Goal: Task Accomplishment & Management: Manage account settings

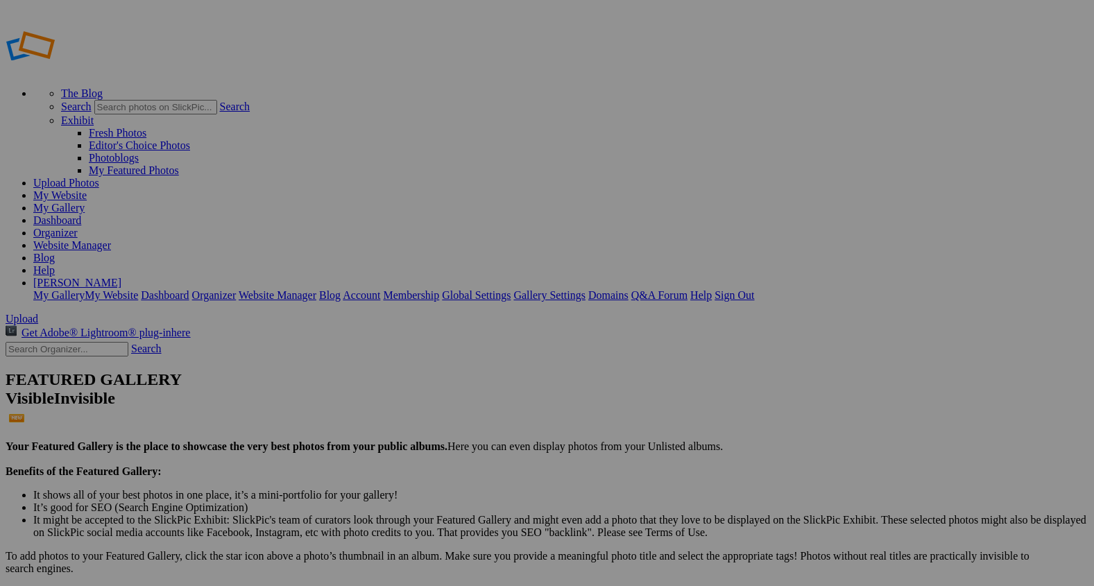
click at [38, 313] on span "Upload" at bounding box center [22, 319] width 33 height 12
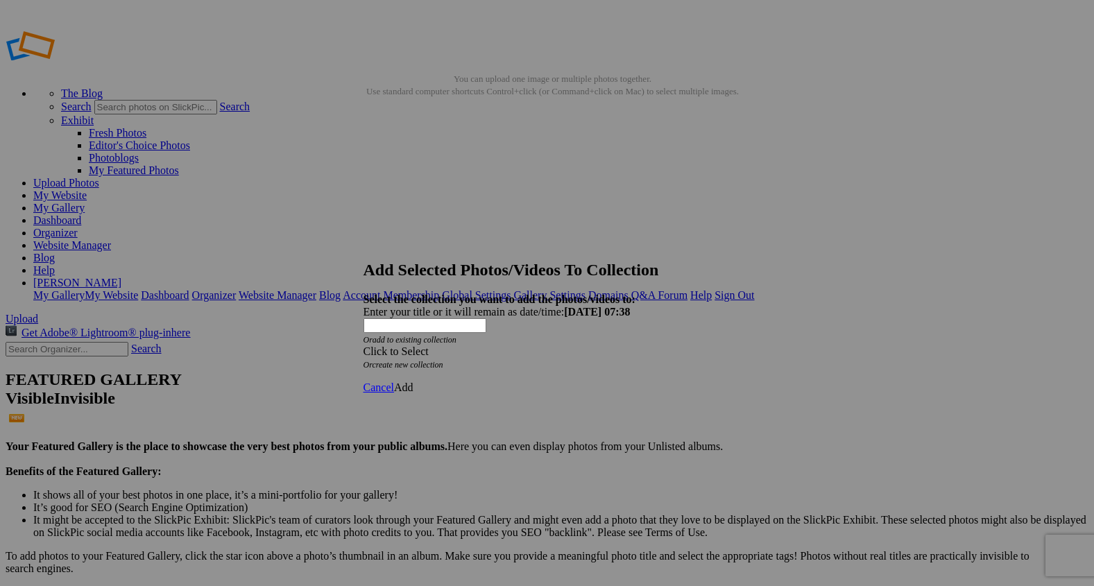
click at [363, 345] on span at bounding box center [363, 351] width 0 height 12
click at [585, 340] on link "Rocking Z [GEOGRAPHIC_DATA]" at bounding box center [503, 334] width 163 height 12
click at [413, 381] on span "Add" at bounding box center [403, 387] width 19 height 12
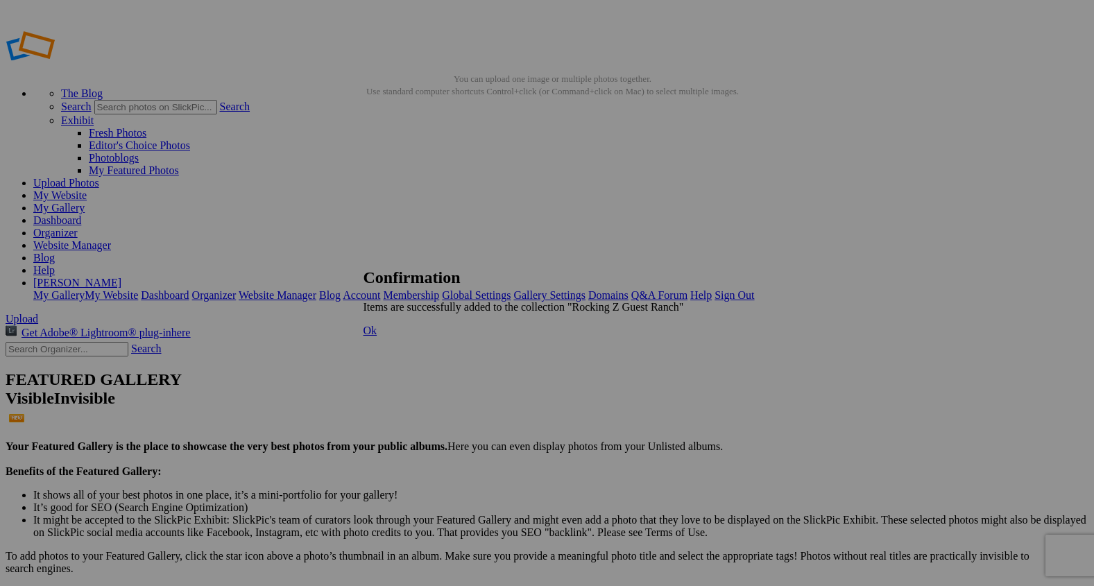
click at [377, 336] on span "Ok" at bounding box center [370, 331] width 14 height 12
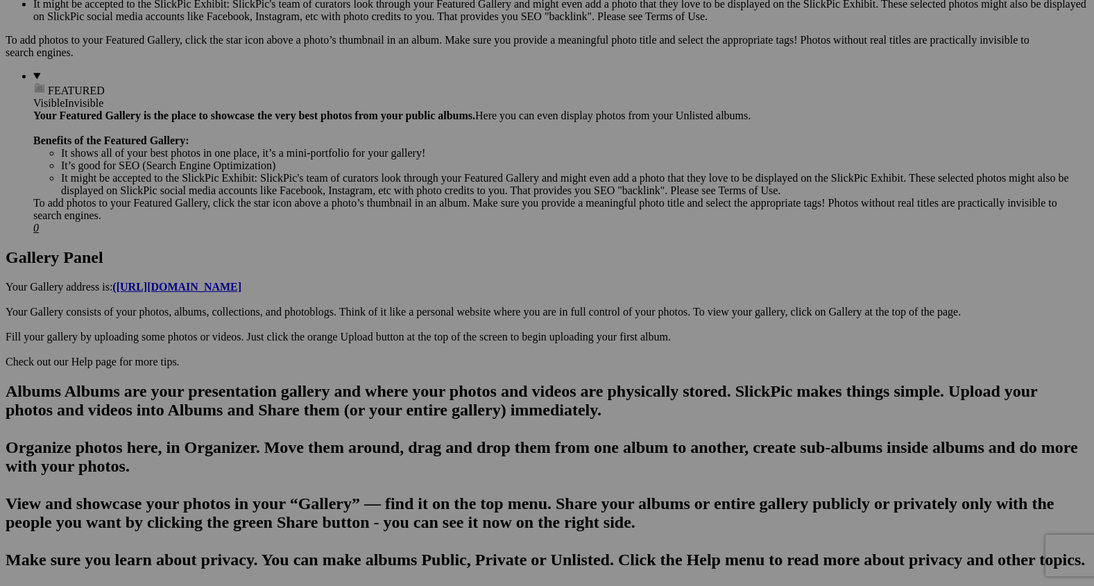
scroll to position [501, 0]
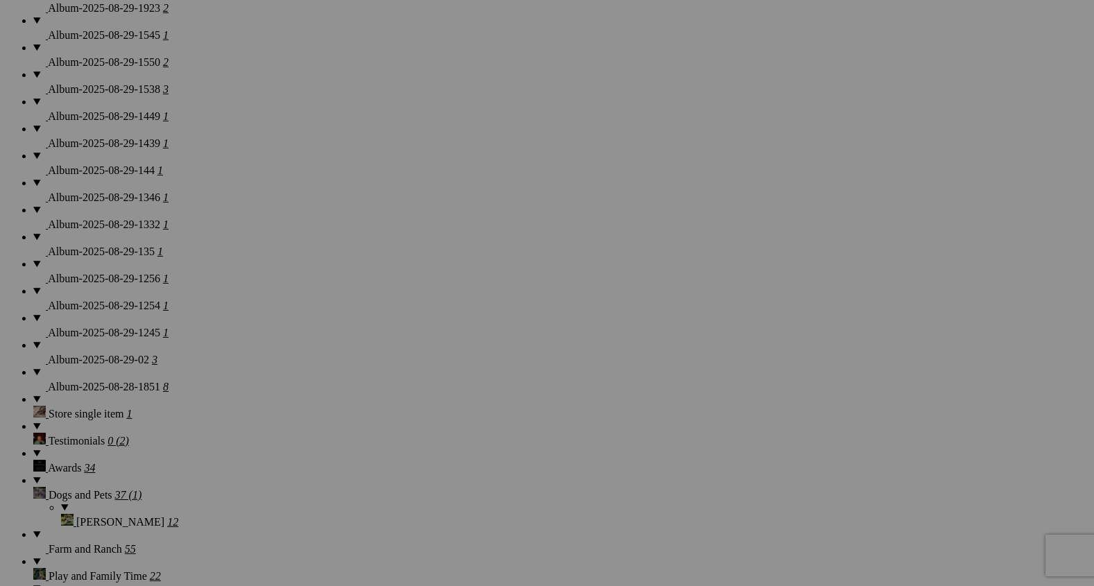
scroll to position [1386, 0]
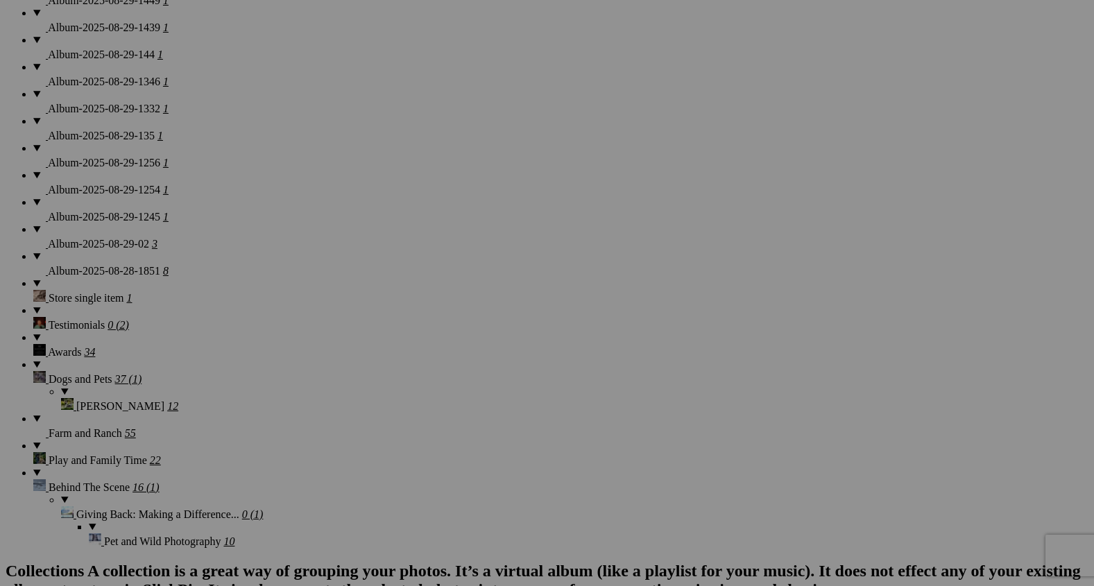
click at [455, 344] on span "Yes" at bounding box center [447, 347] width 16 height 12
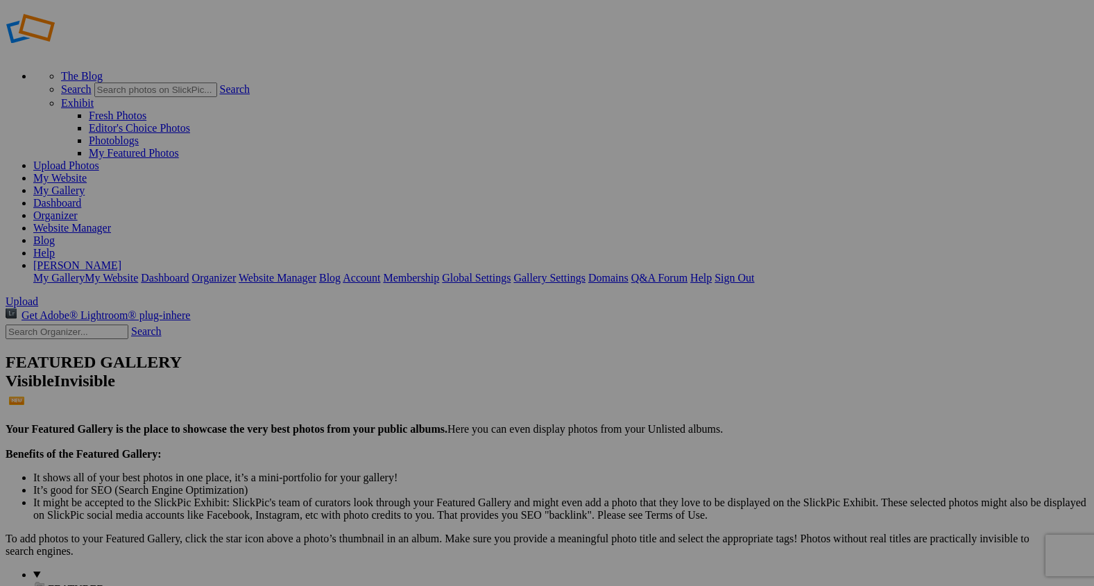
scroll to position [0, 0]
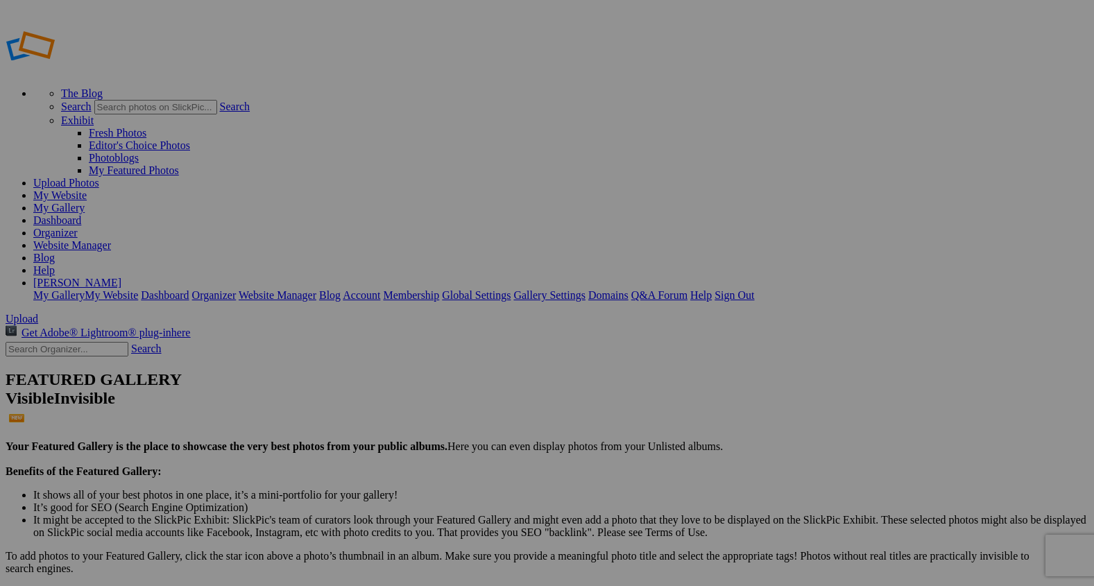
type input "2"
type input "Cowgirls of The West"
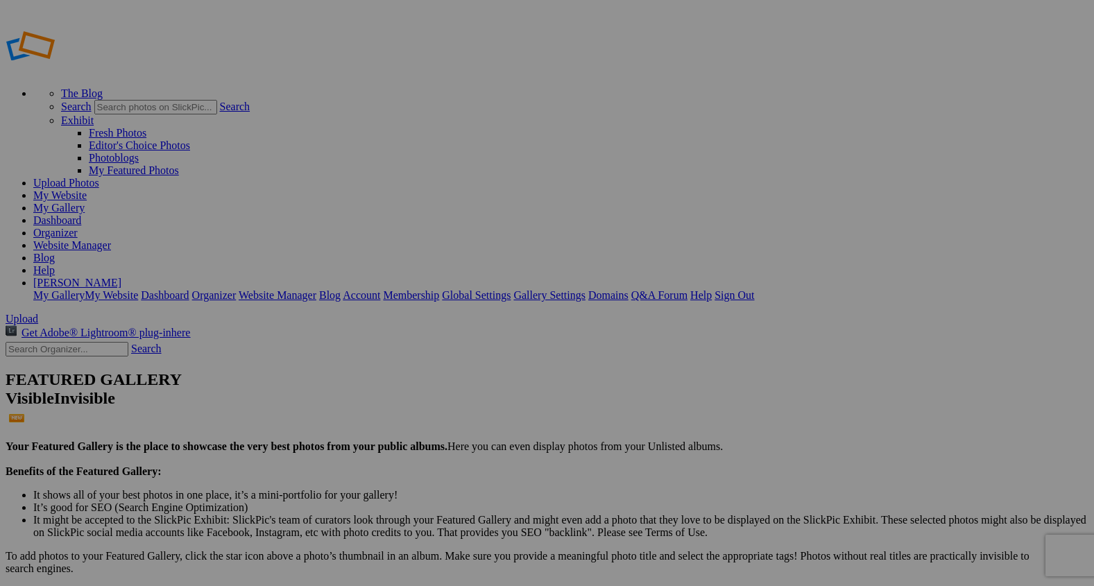
type input "2"
type input "N"
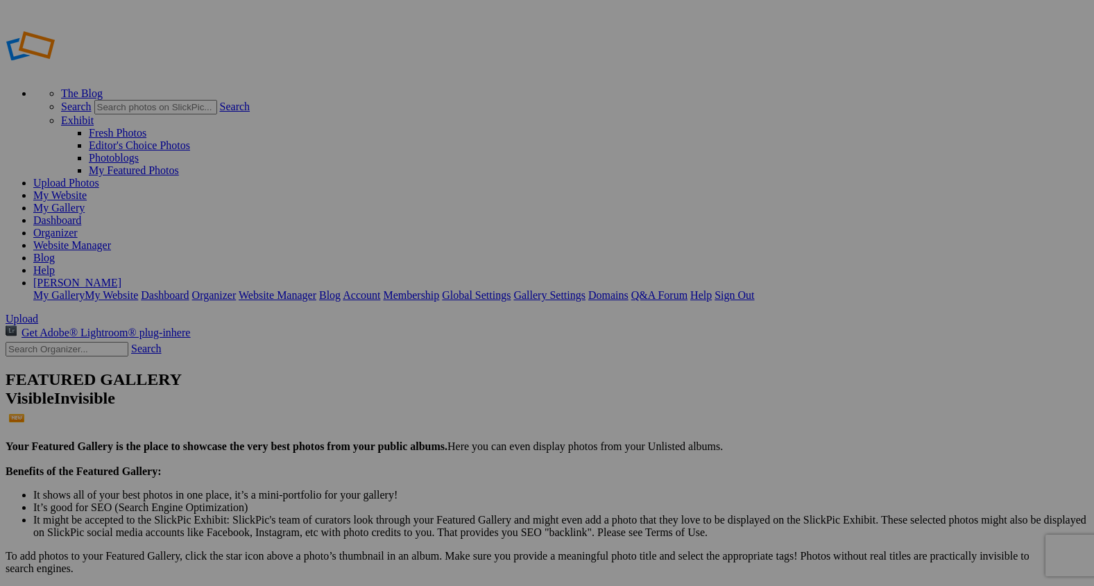
type input "2"
type input "Bareback Fun"
type input "On The Move"
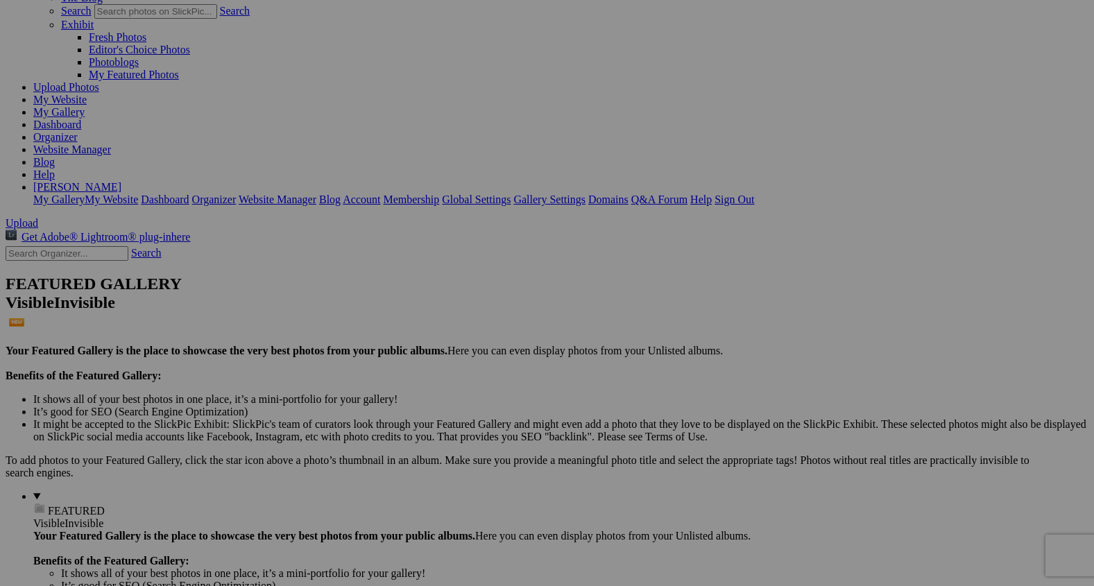
scroll to position [112, 0]
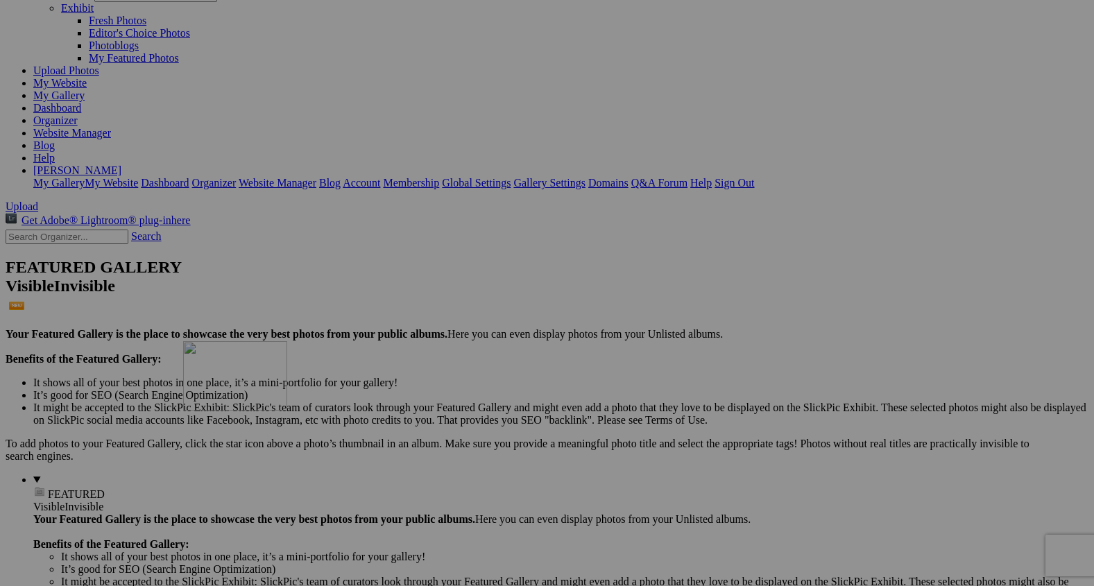
drag, startPoint x: 285, startPoint y: 112, endPoint x: 372, endPoint y: 476, distance: 374.4
drag, startPoint x: 372, startPoint y: 96, endPoint x: 472, endPoint y: 449, distance: 367.3
drag, startPoint x: 258, startPoint y: 112, endPoint x: 248, endPoint y: 468, distance: 355.9
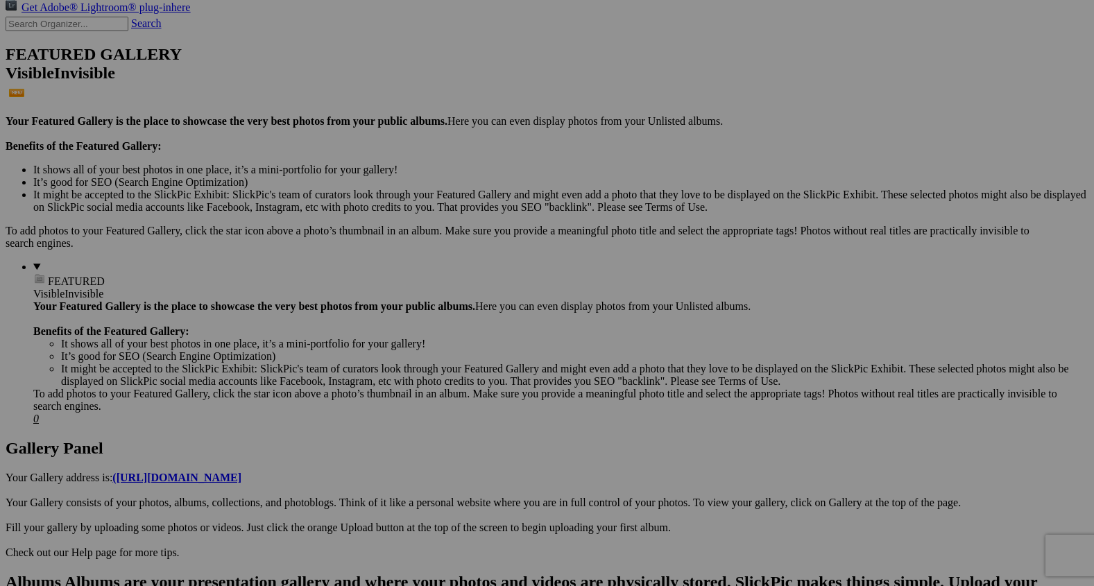
scroll to position [331, 0]
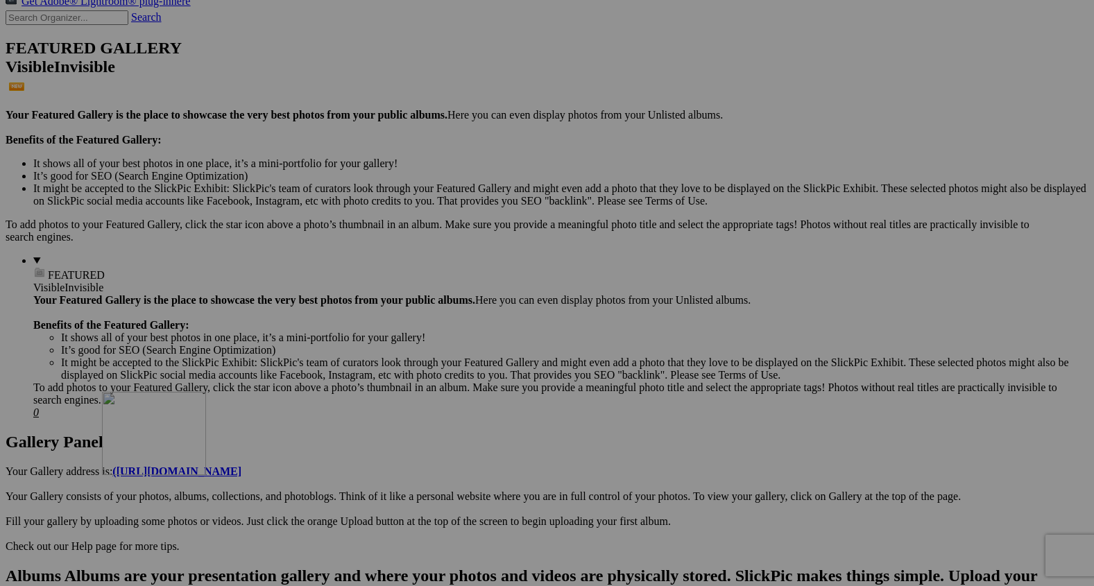
drag, startPoint x: 269, startPoint y: 261, endPoint x: 307, endPoint y: 514, distance: 255.2
drag, startPoint x: 385, startPoint y: 253, endPoint x: 376, endPoint y: 529, distance: 276.2
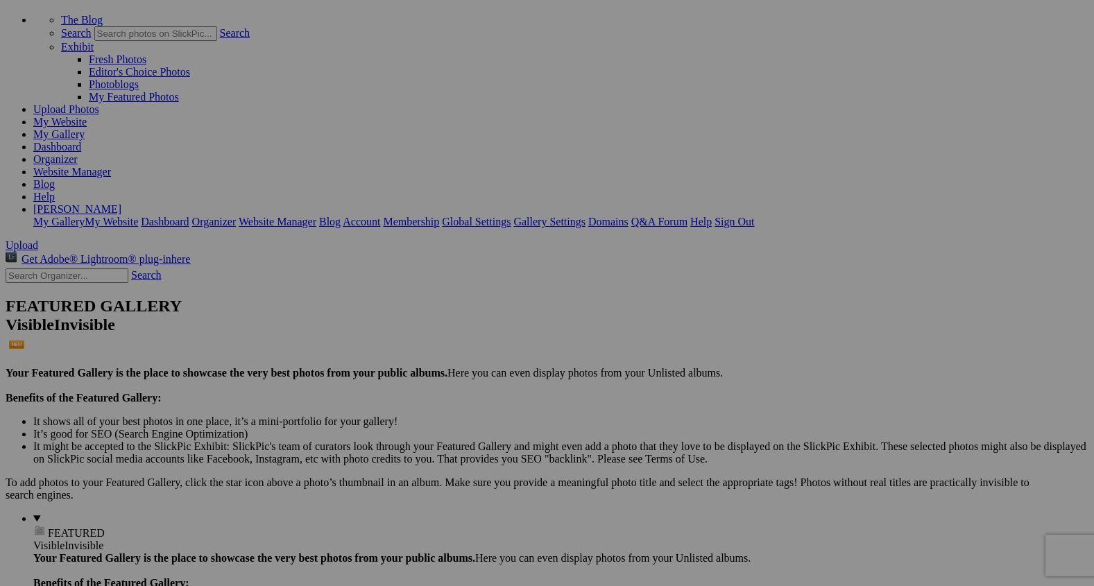
scroll to position [76, 0]
drag, startPoint x: 983, startPoint y: 329, endPoint x: 342, endPoint y: 551, distance: 678.8
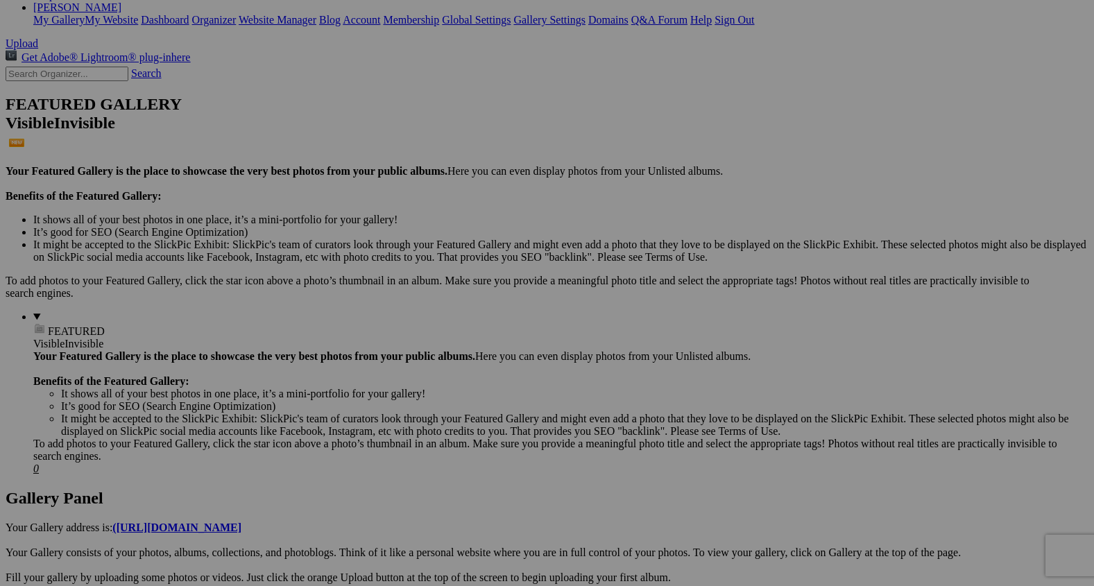
scroll to position [278, 0]
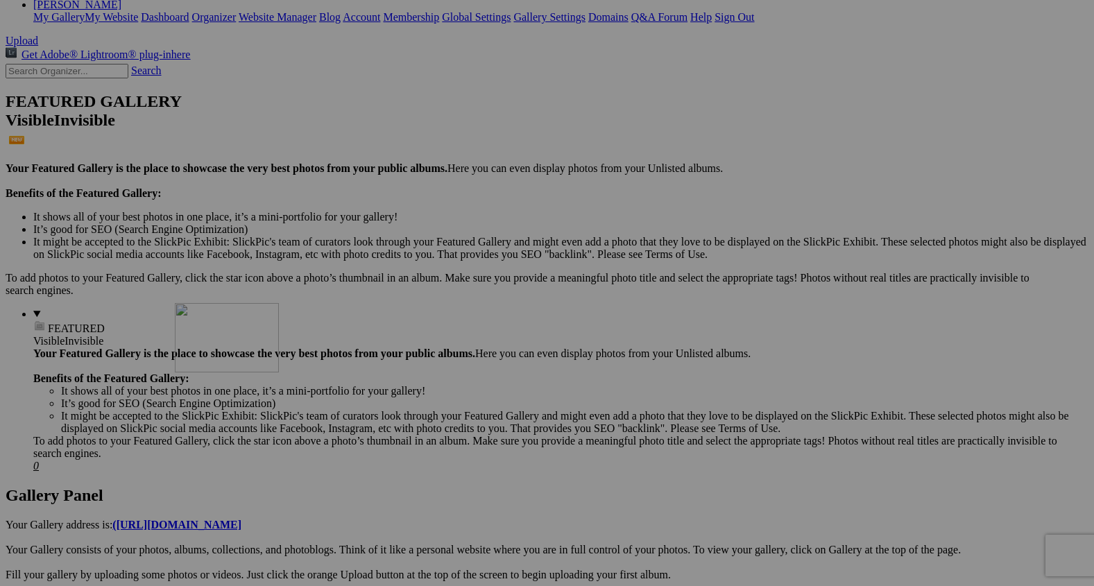
drag, startPoint x: 374, startPoint y: 313, endPoint x: 375, endPoint y: 485, distance: 171.3
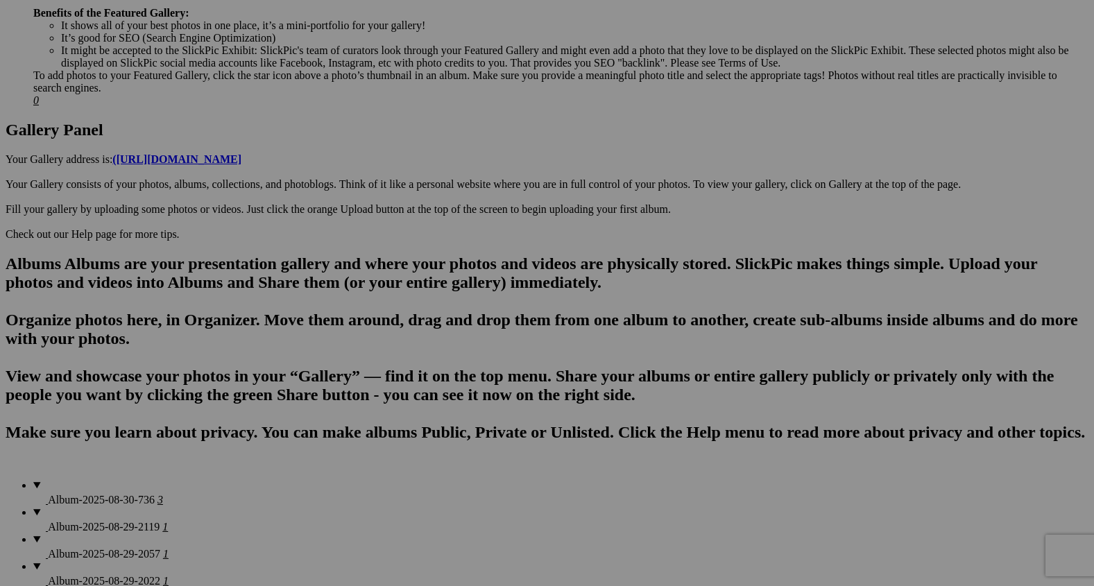
scroll to position [656, 0]
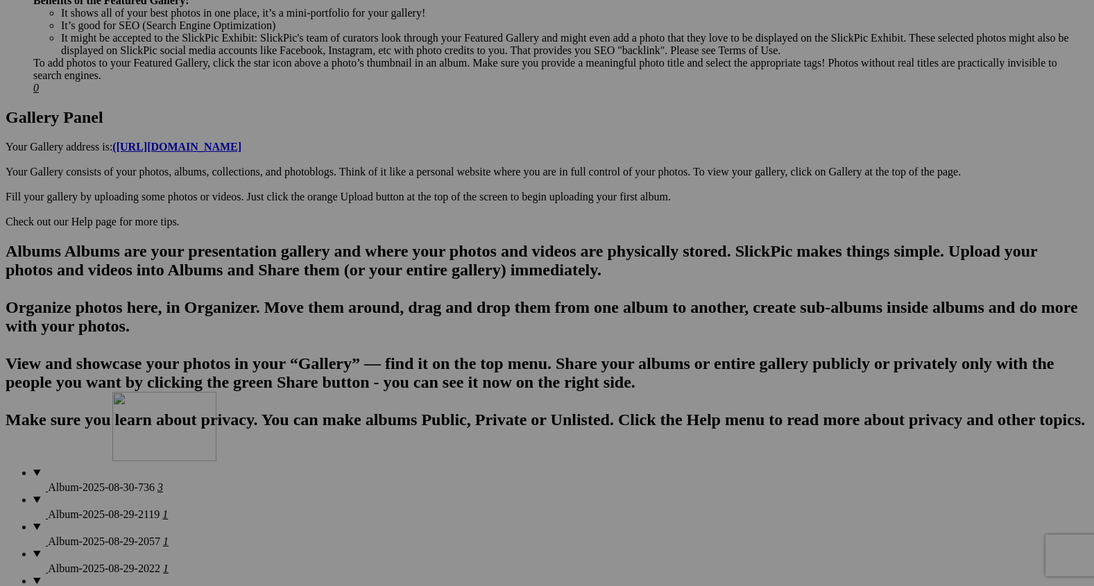
drag, startPoint x: 270, startPoint y: 113, endPoint x: 315, endPoint y: 514, distance: 403.4
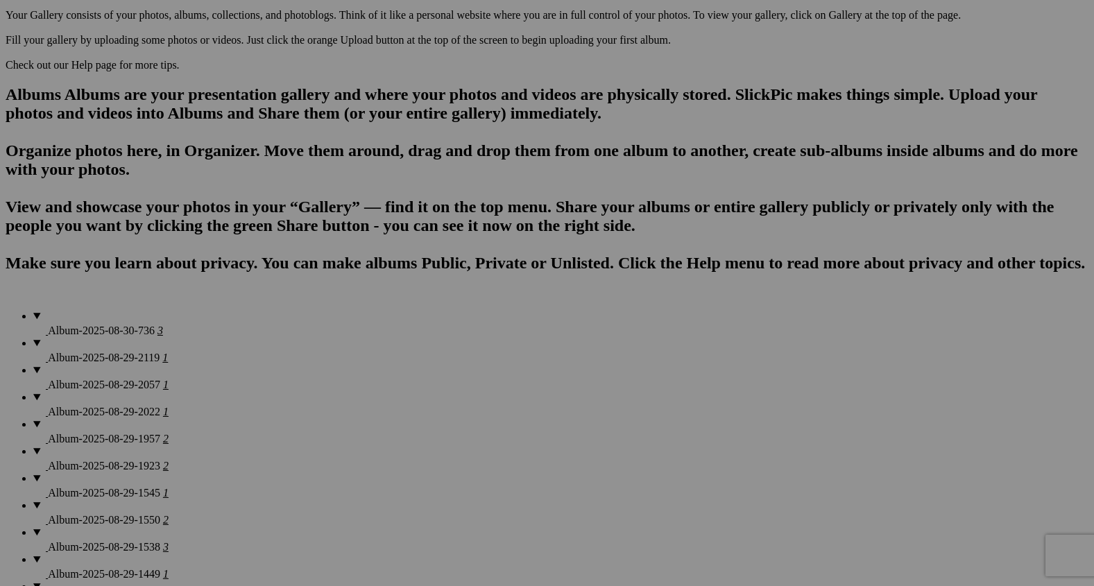
scroll to position [814, 0]
drag, startPoint x: 290, startPoint y: 121, endPoint x: 427, endPoint y: 478, distance: 382.0
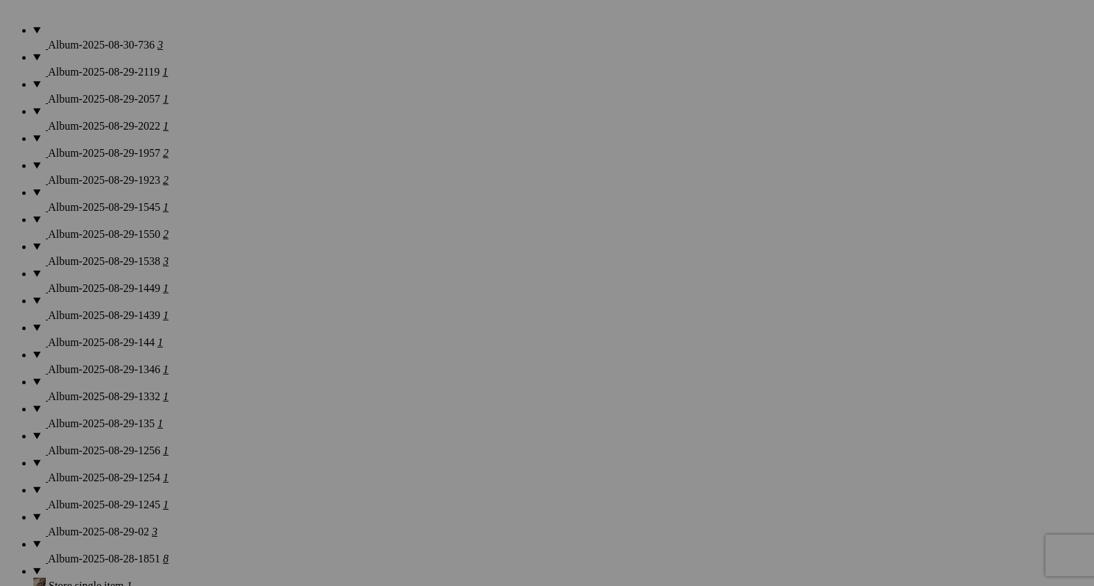
scroll to position [1100, 0]
drag, startPoint x: 381, startPoint y: 203, endPoint x: 426, endPoint y: 515, distance: 315.3
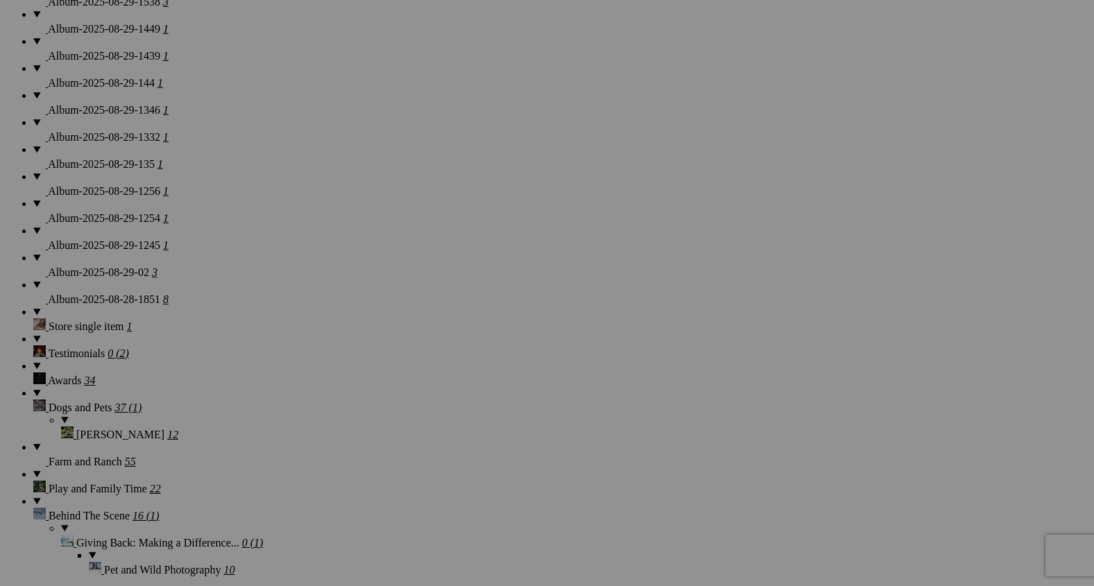
scroll to position [1386, 0]
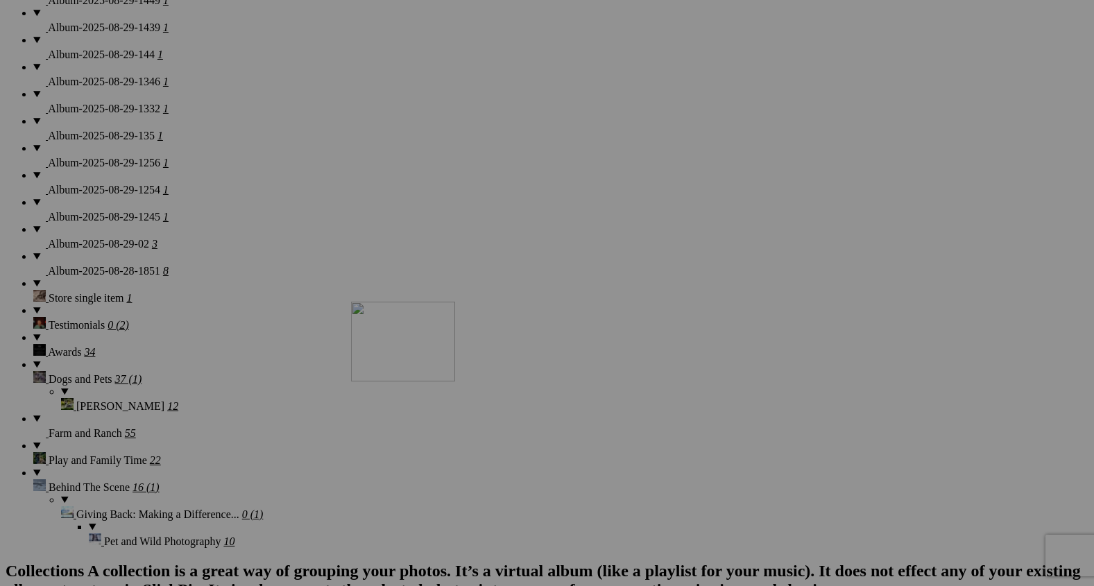
drag, startPoint x: 379, startPoint y: 257, endPoint x: 558, endPoint y: 419, distance: 240.6
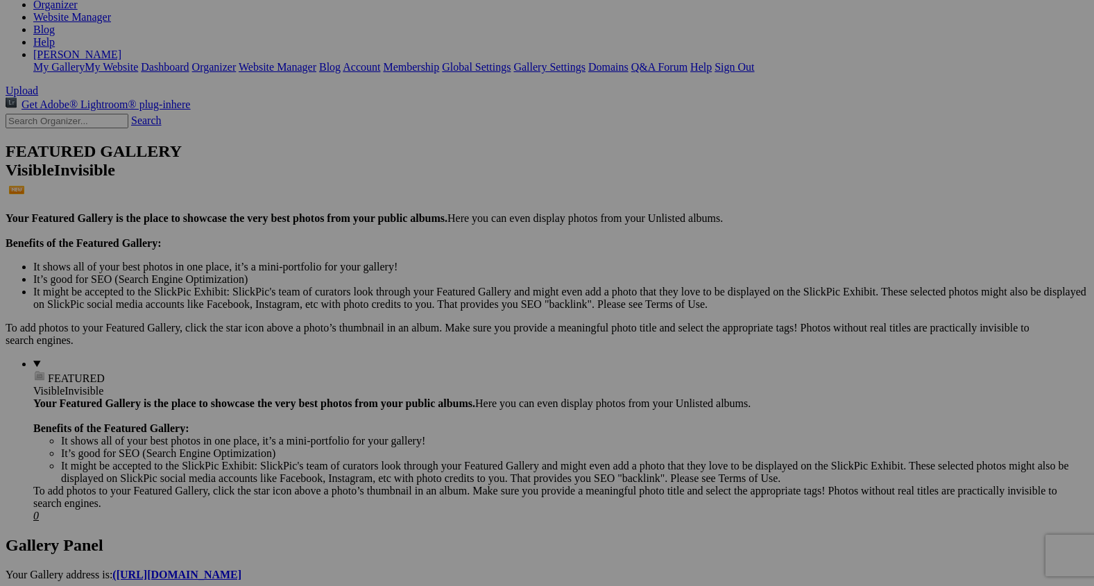
scroll to position [233, 0]
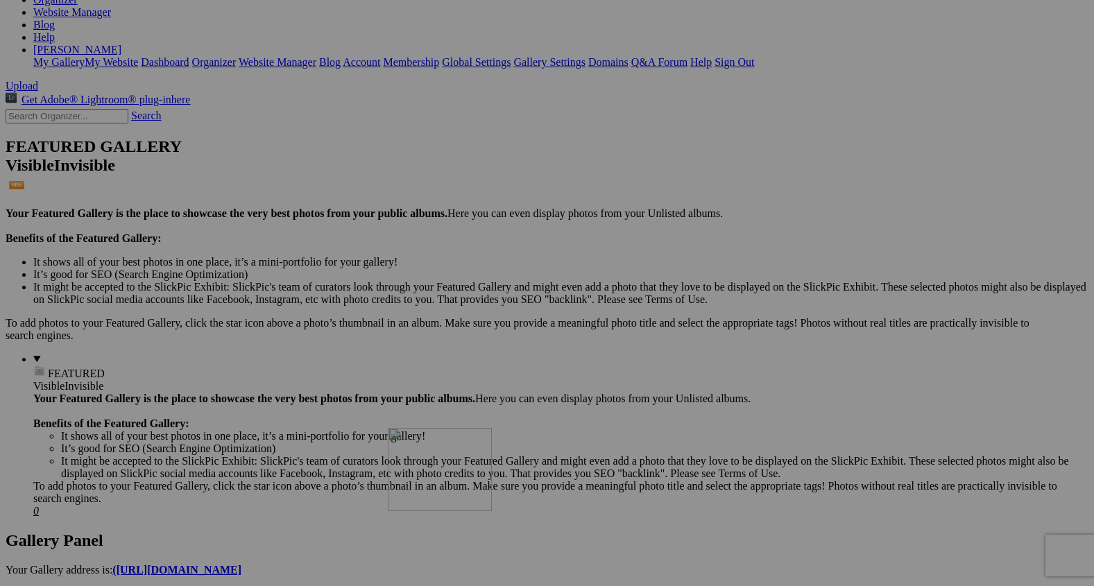
drag, startPoint x: 875, startPoint y: 345, endPoint x: 587, endPoint y: 549, distance: 352.7
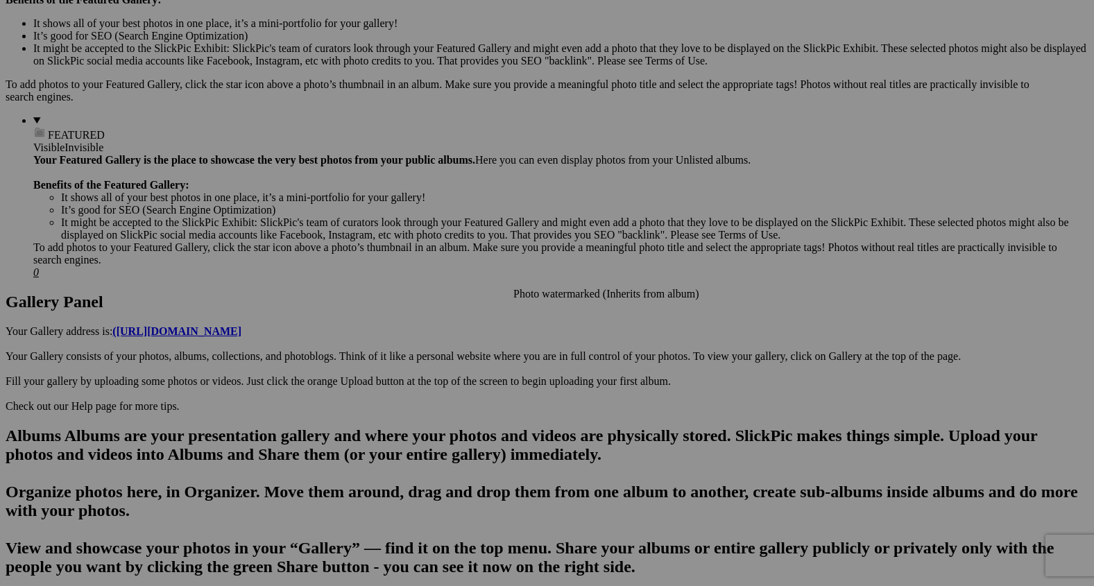
scroll to position [472, 0]
drag, startPoint x: 628, startPoint y: 282, endPoint x: 890, endPoint y: 426, distance: 298.6
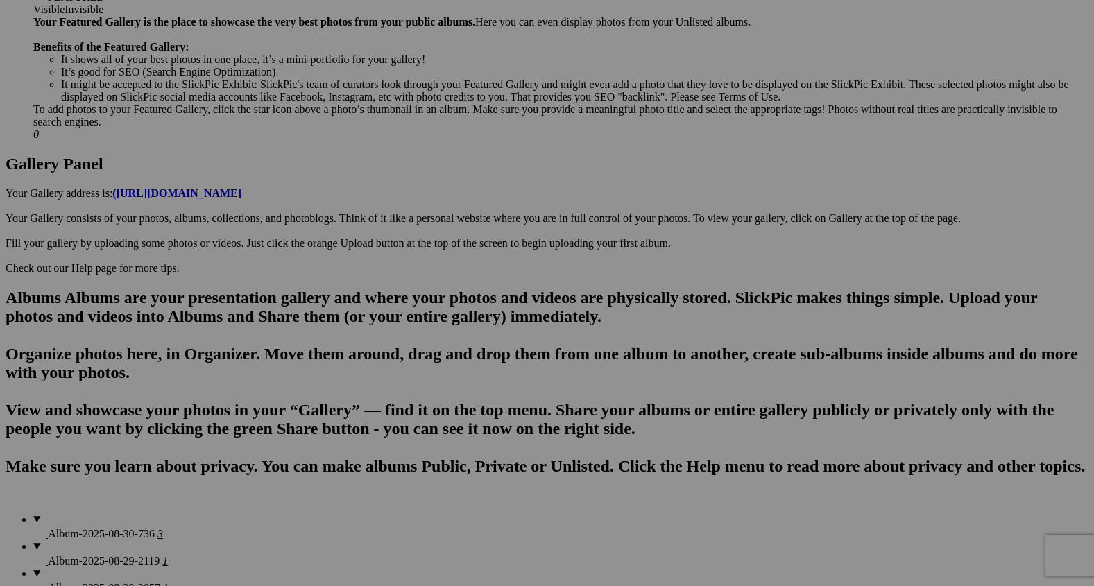
scroll to position [607, 0]
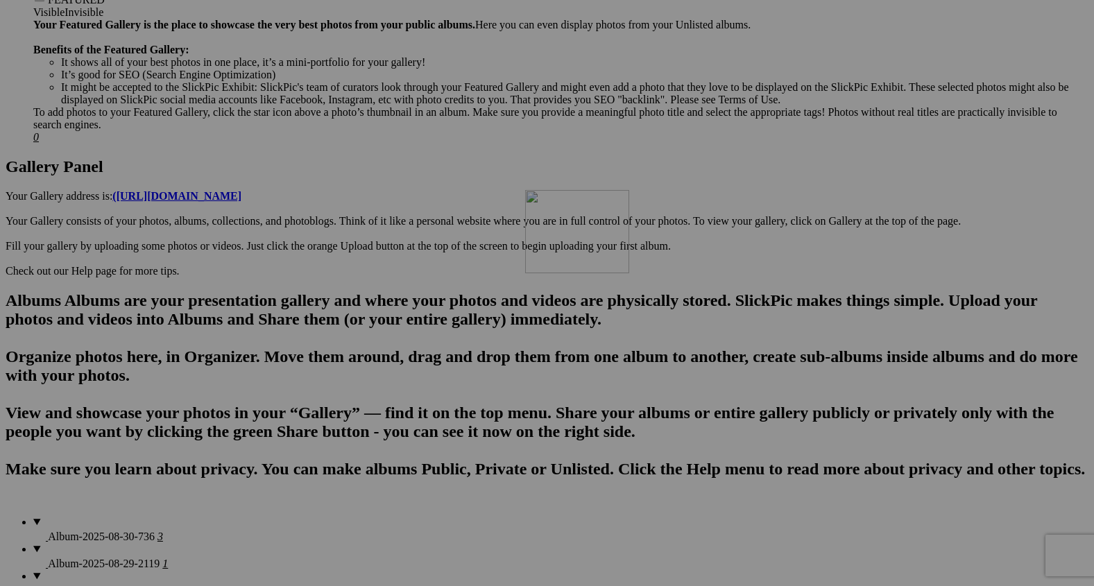
drag, startPoint x: 884, startPoint y: 336, endPoint x: 714, endPoint y: 307, distance: 171.7
drag, startPoint x: 988, startPoint y: 319, endPoint x: 820, endPoint y: 300, distance: 169.6
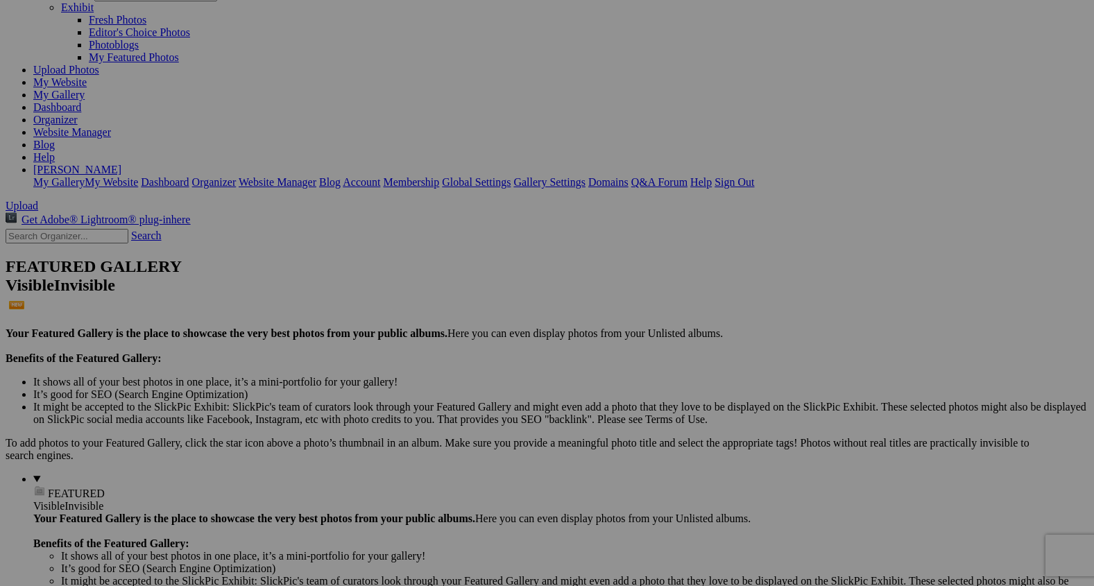
scroll to position [0, 0]
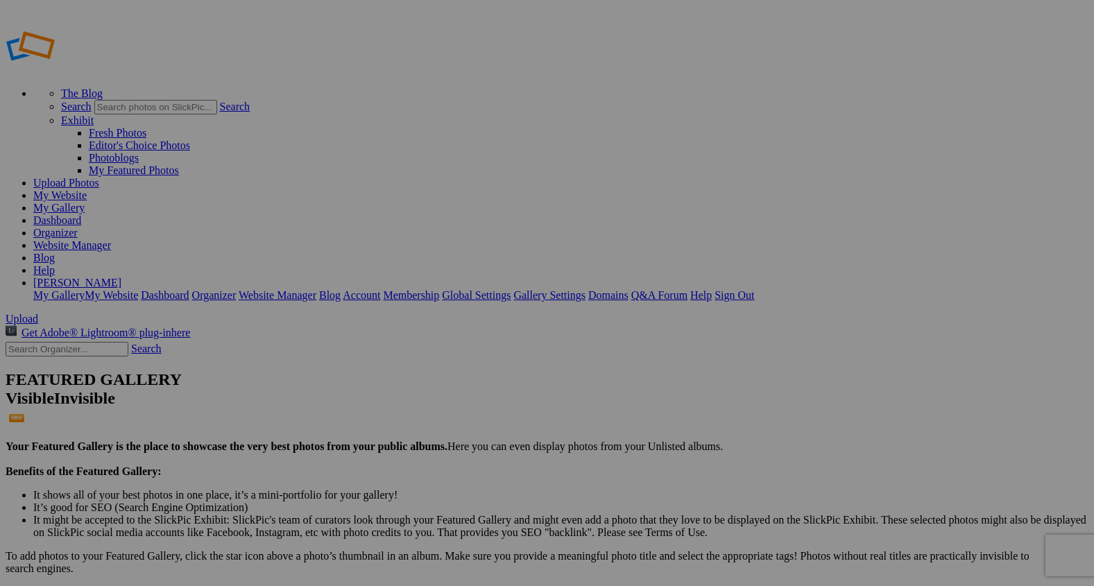
click at [38, 313] on span "Upload" at bounding box center [22, 319] width 33 height 12
type input "2"
paste input "Draft Team Adventures"
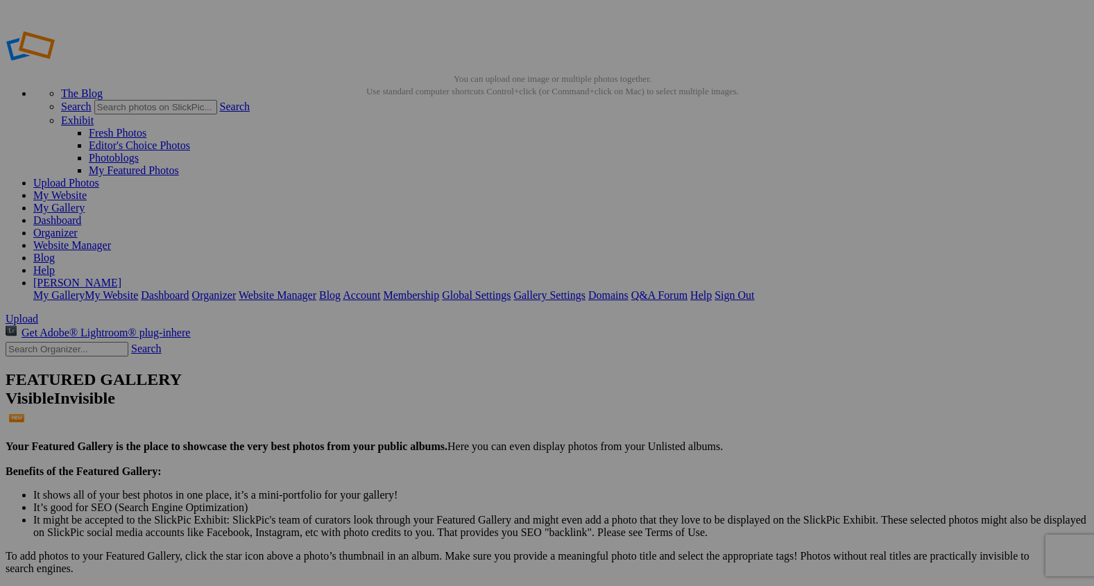
type input "Draft Team Adventures"
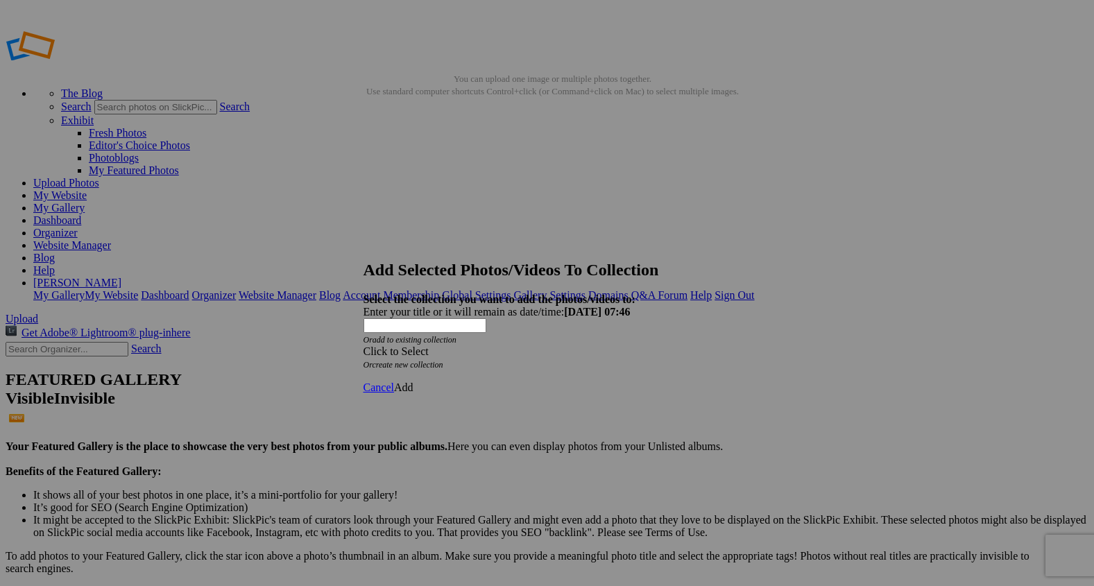
click at [363, 345] on span at bounding box center [363, 351] width 0 height 12
click at [572, 340] on link "Rocking Z [GEOGRAPHIC_DATA]" at bounding box center [503, 334] width 163 height 12
click at [413, 381] on span "Add" at bounding box center [403, 387] width 19 height 12
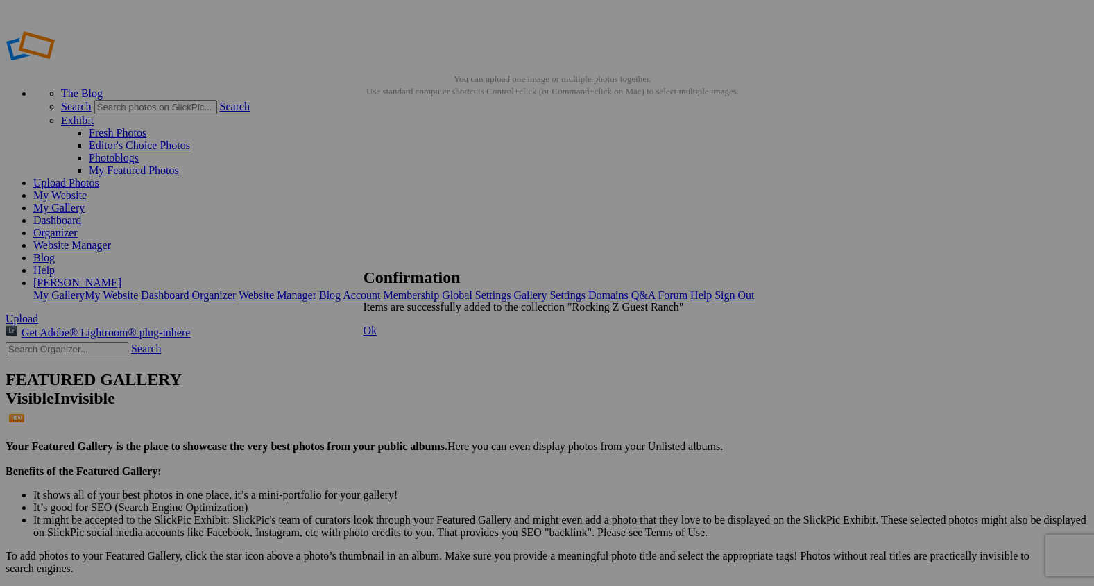
click at [377, 336] on span "Ok" at bounding box center [370, 331] width 14 height 12
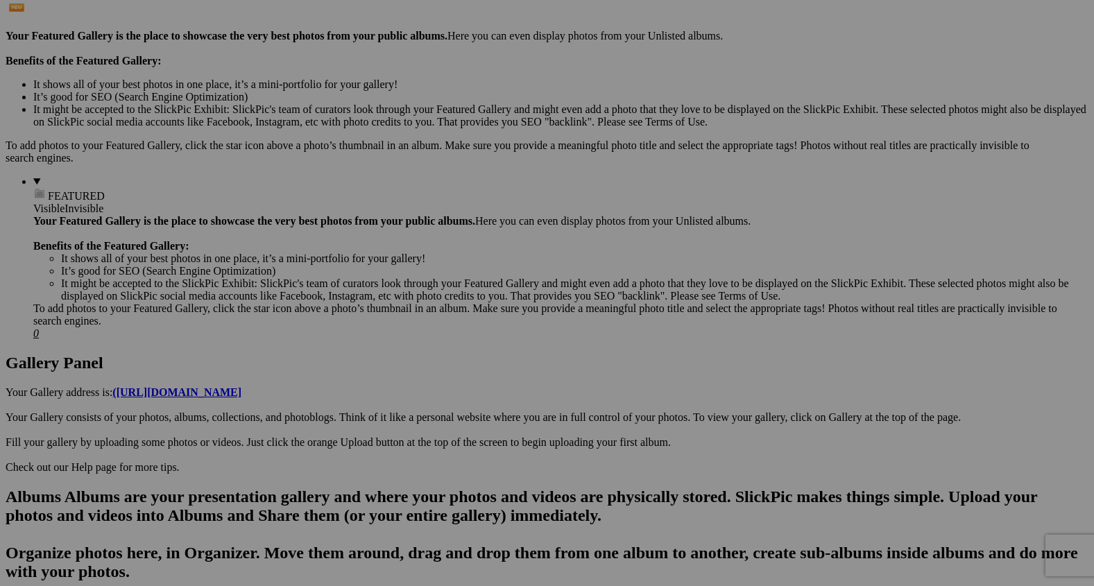
scroll to position [571, 0]
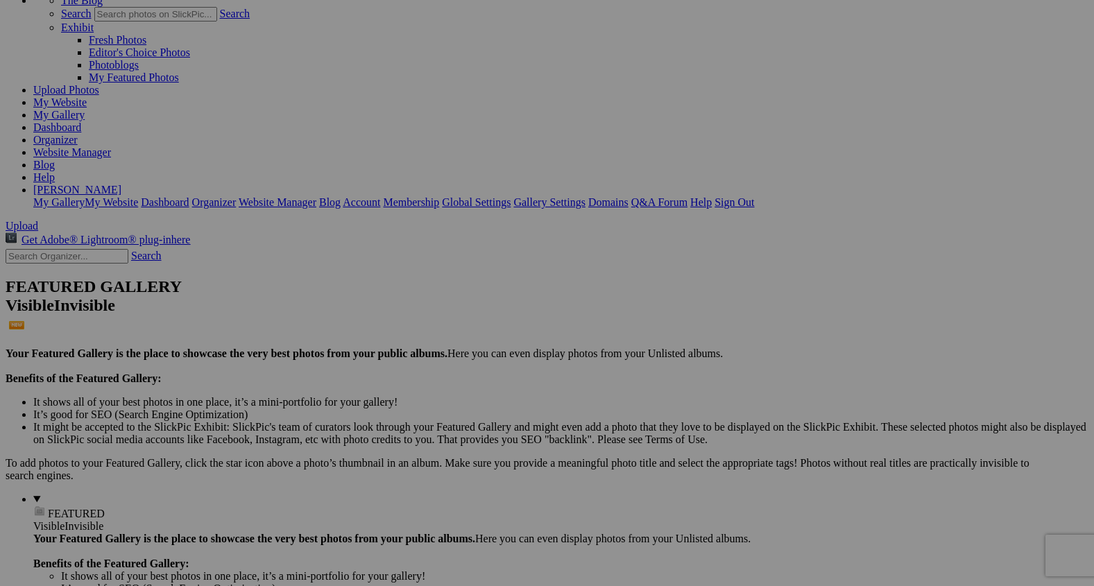
scroll to position [96, 0]
drag, startPoint x: 255, startPoint y: 119, endPoint x: 540, endPoint y: 468, distance: 450.0
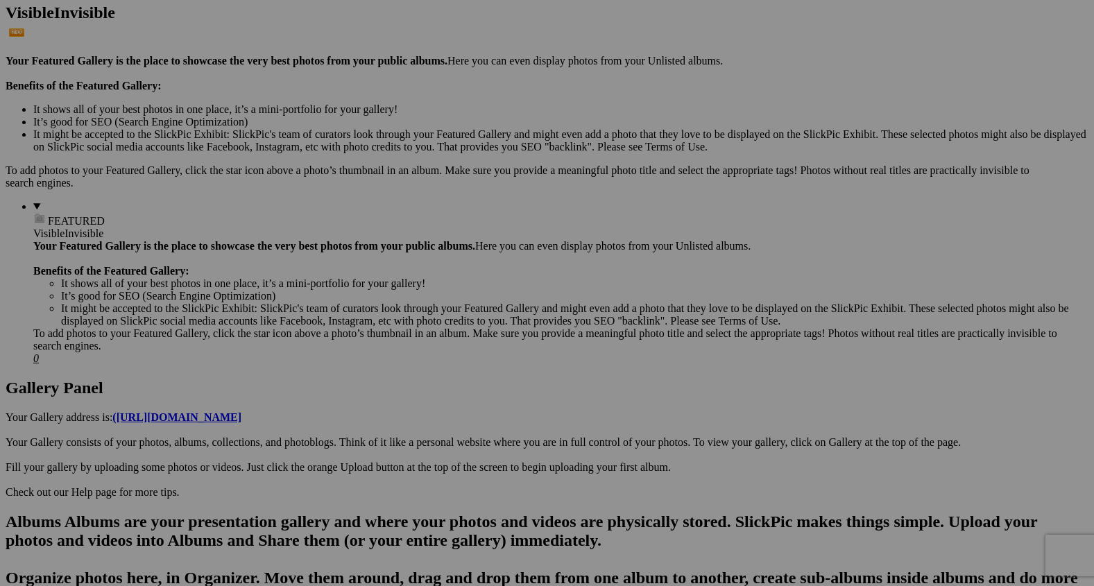
scroll to position [387, 0]
drag, startPoint x: 511, startPoint y: 176, endPoint x: 712, endPoint y: 508, distance: 388.0
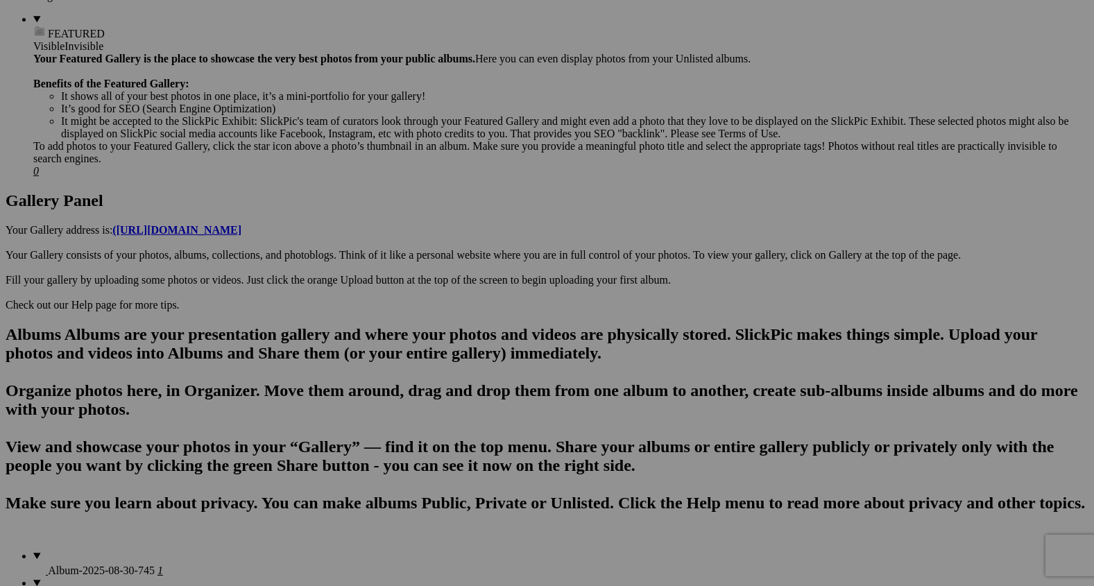
scroll to position [576, 0]
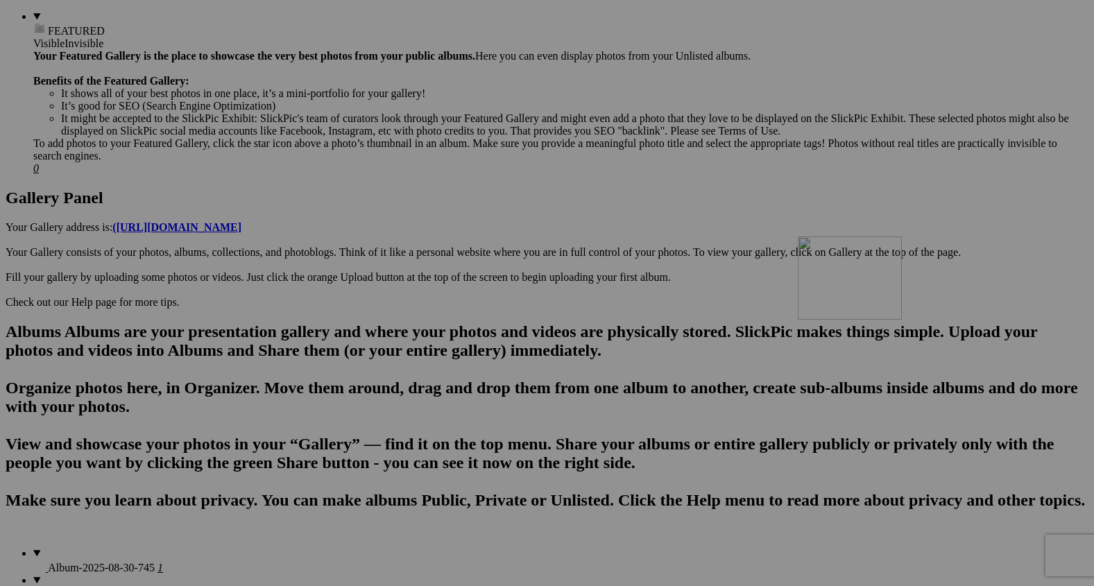
drag, startPoint x: 877, startPoint y: 358, endPoint x: 997, endPoint y: 356, distance: 120.0
drag, startPoint x: 888, startPoint y: 354, endPoint x: 996, endPoint y: 329, distance: 110.4
drag, startPoint x: 887, startPoint y: 364, endPoint x: 1003, endPoint y: 312, distance: 127.6
drag, startPoint x: 986, startPoint y: 346, endPoint x: 840, endPoint y: 329, distance: 147.4
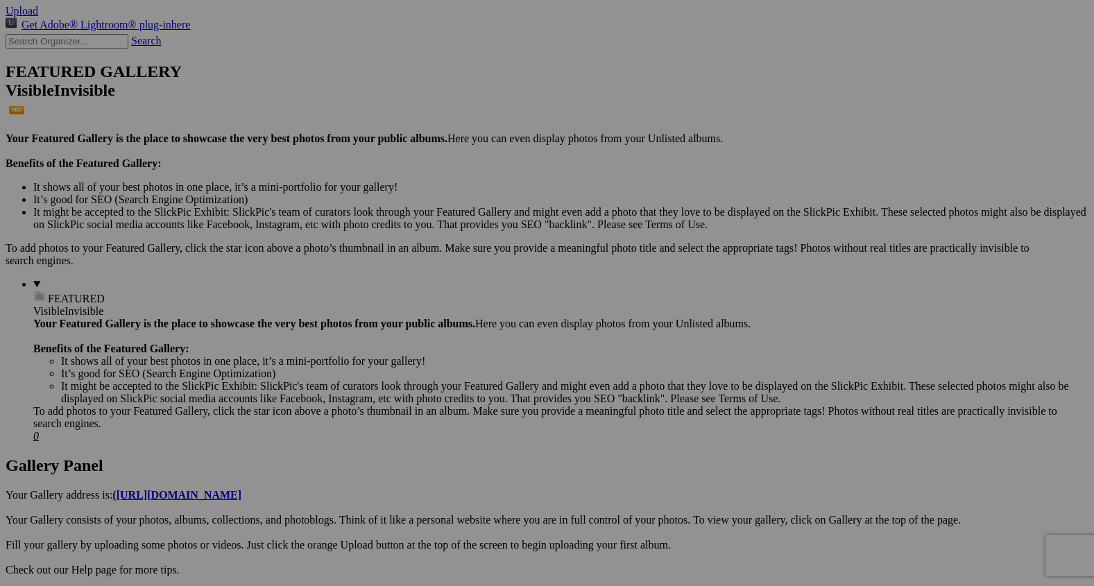
scroll to position [0, 0]
